Goal: Check status: Check status

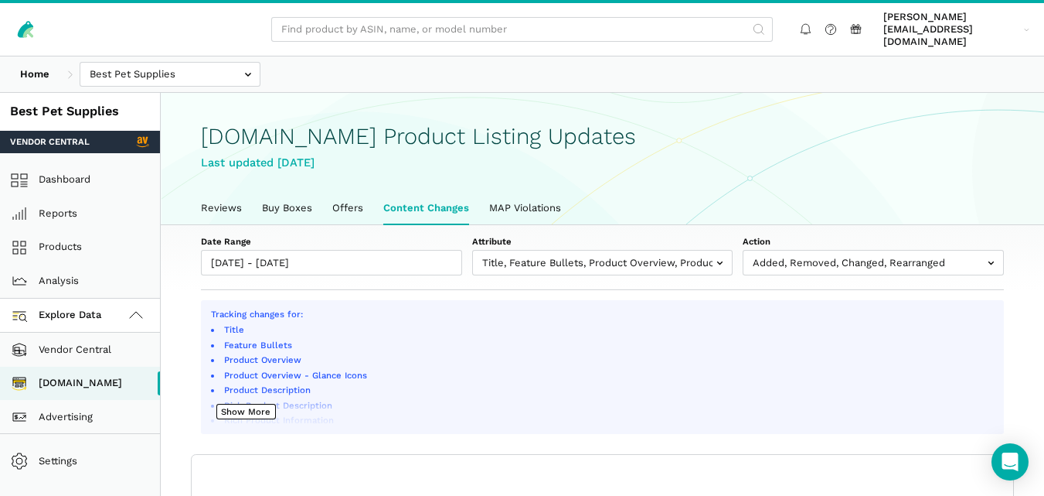
select select "100"
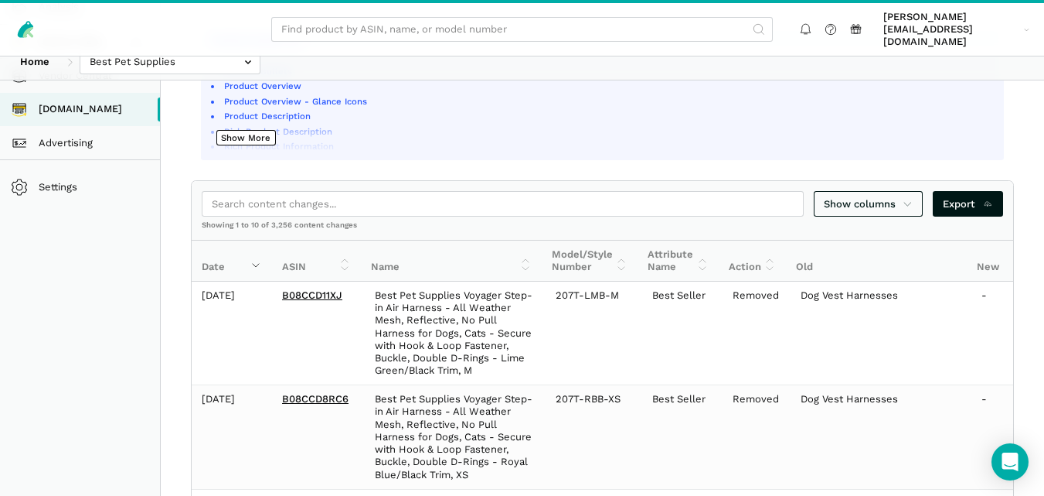
scroll to position [279, 0]
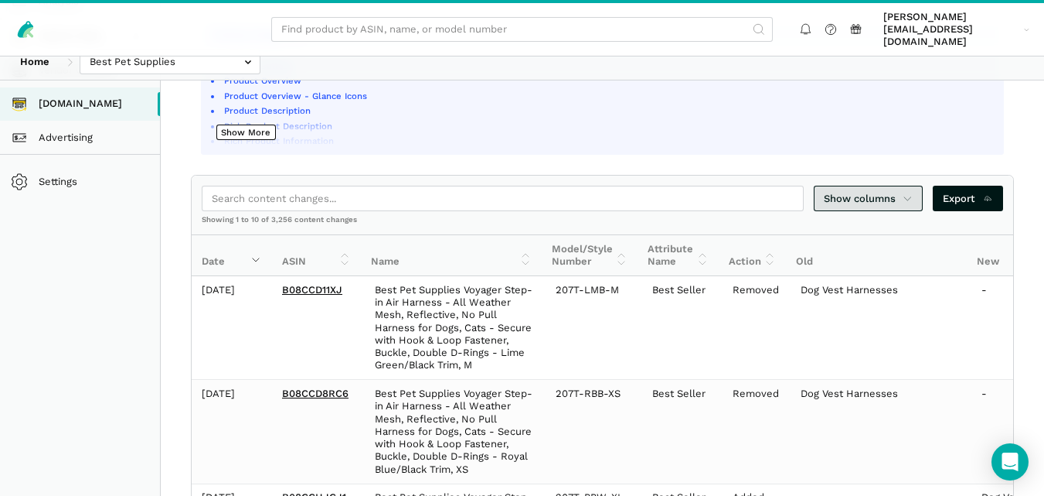
click at [896, 191] on span "Show columns" at bounding box center [869, 198] width 90 height 15
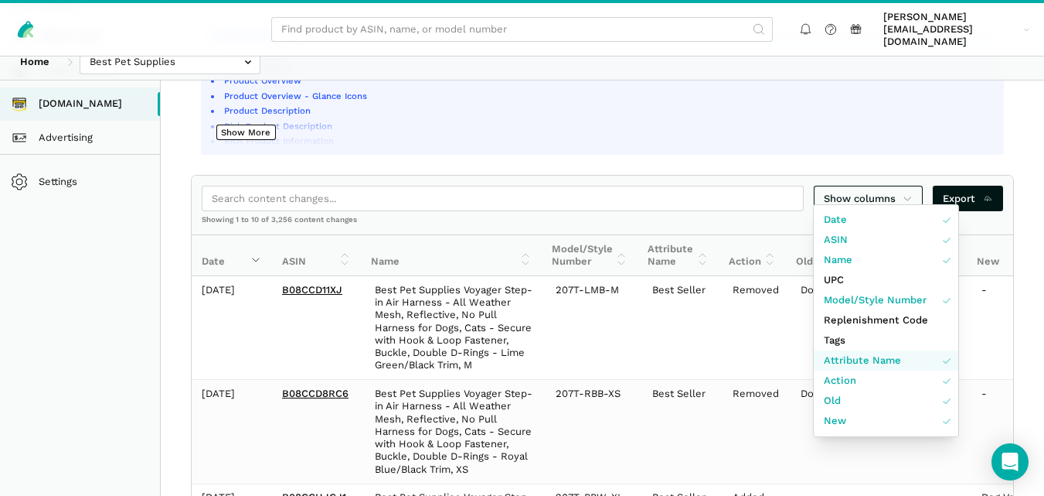
click at [864, 365] on span "Attribute Name" at bounding box center [862, 360] width 77 height 15
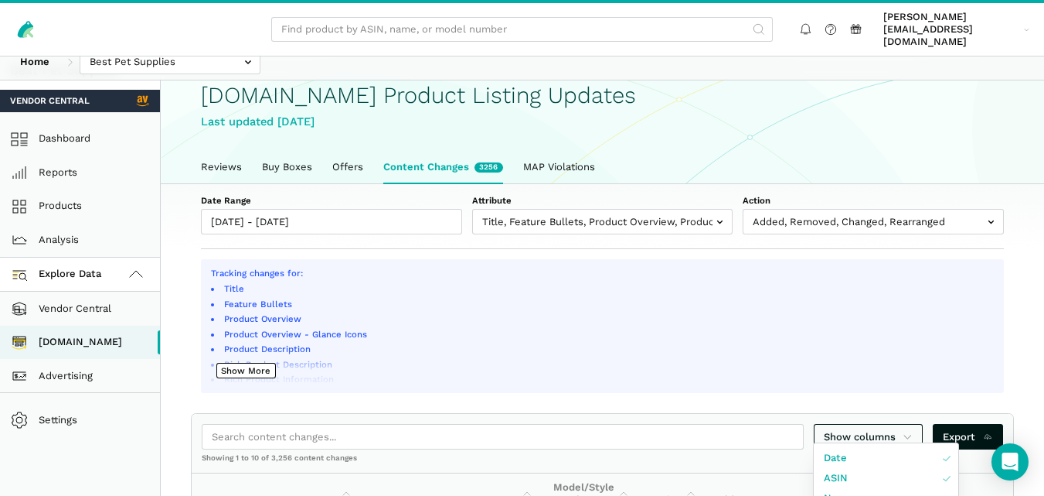
scroll to position [0, 0]
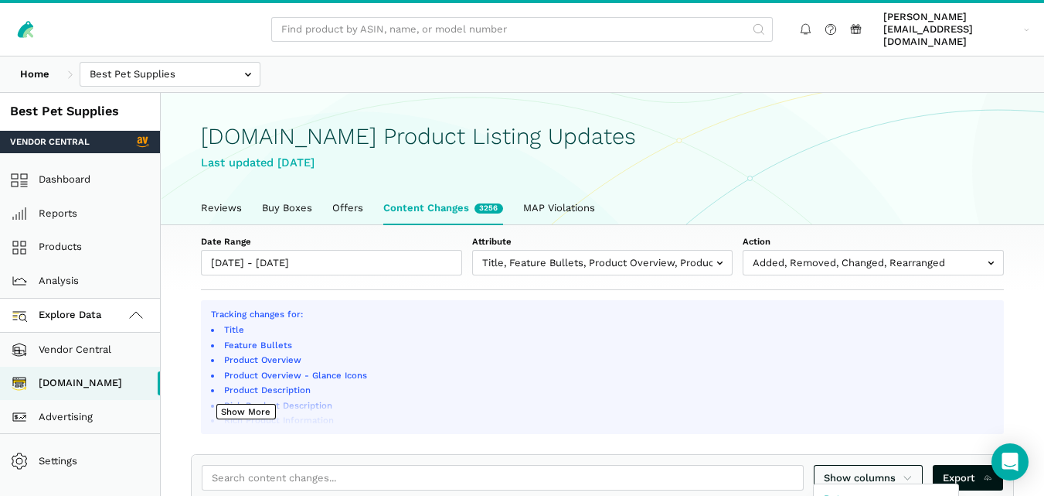
click at [381, 254] on div at bounding box center [522, 248] width 1044 height 496
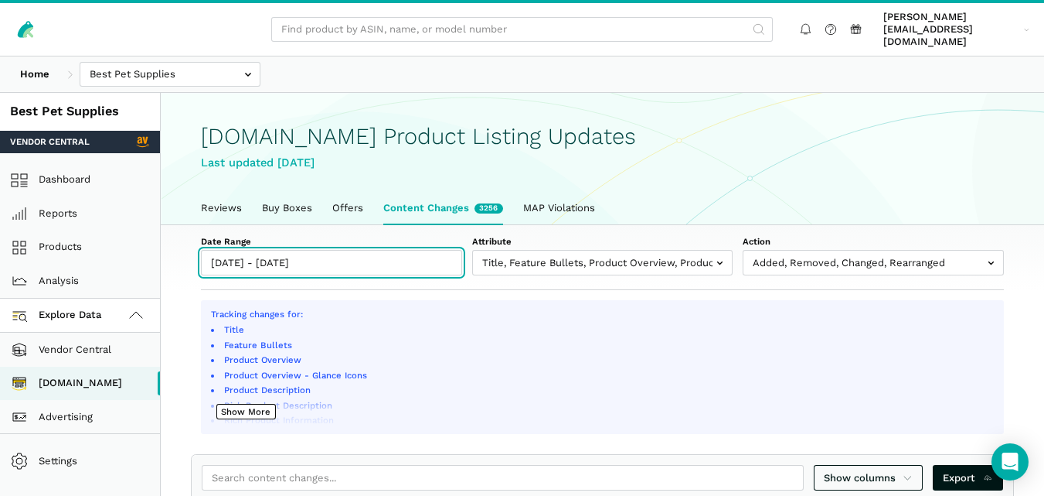
type input "[DATE]"
click at [376, 253] on input "[DATE] - [DATE]" at bounding box center [331, 263] width 261 height 26
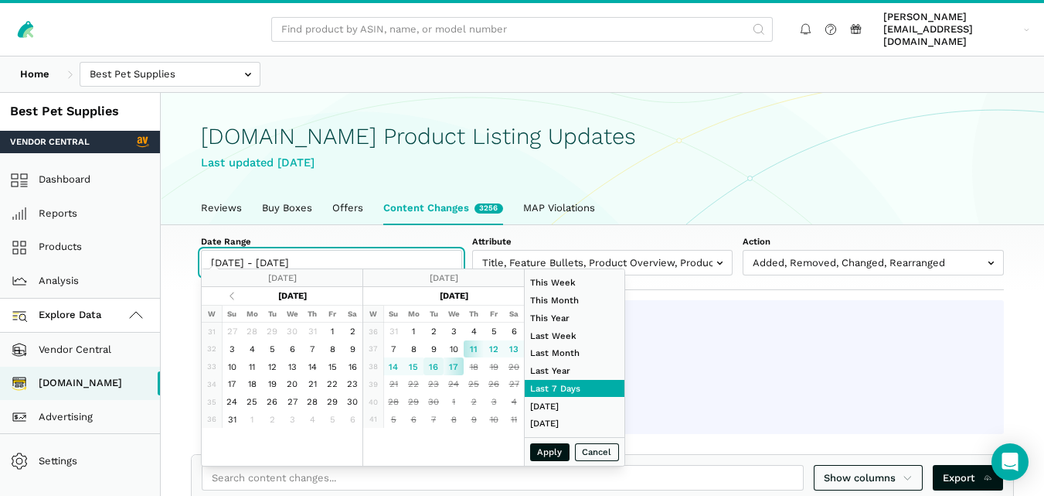
type input "[DATE]"
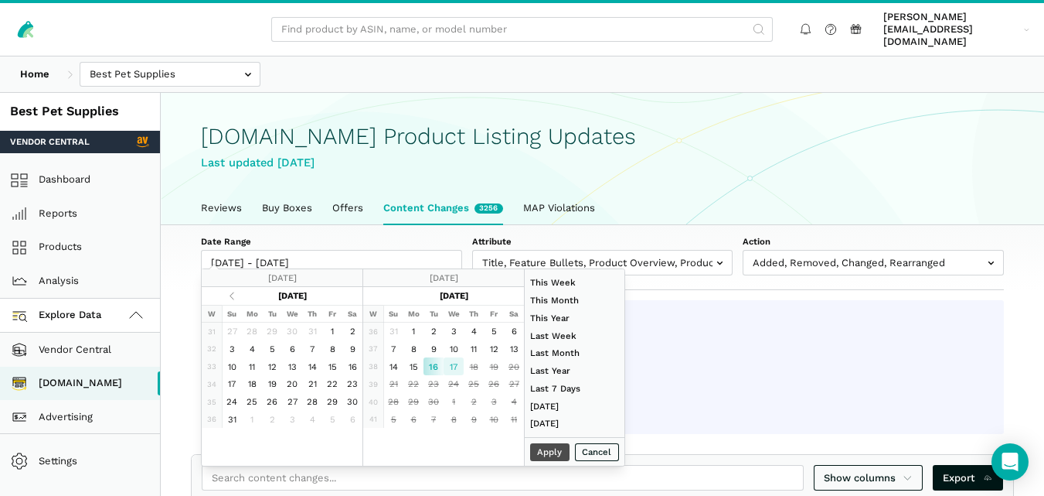
type input "[DATE]"
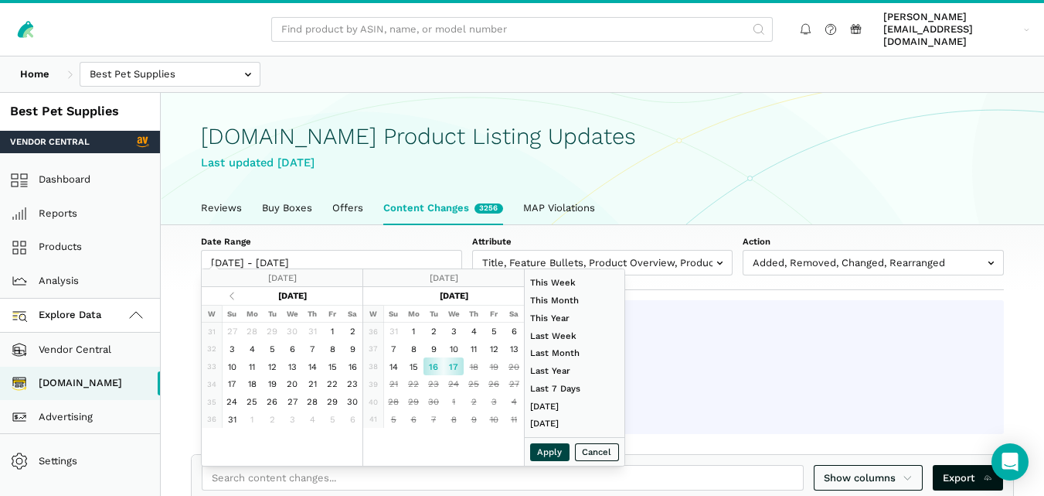
click at [550, 448] on button "Apply" at bounding box center [550, 452] width 40 height 18
type input "[DATE] - [DATE]"
